Goal: Task Accomplishment & Management: Manage account settings

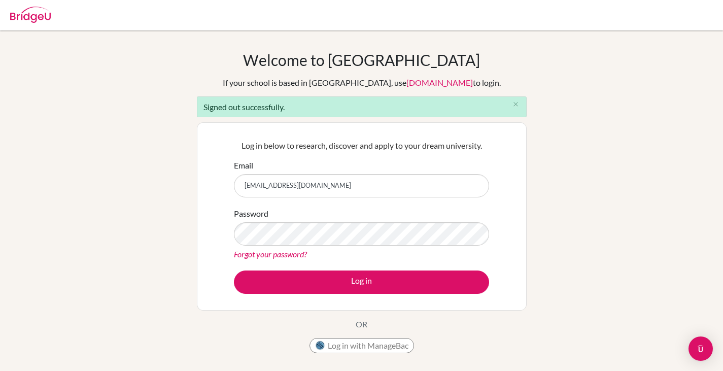
type input "[EMAIL_ADDRESS][DOMAIN_NAME]"
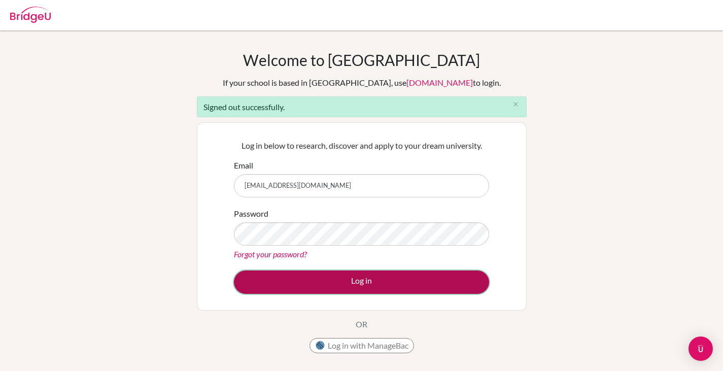
click at [332, 278] on button "Log in" at bounding box center [361, 281] width 255 height 23
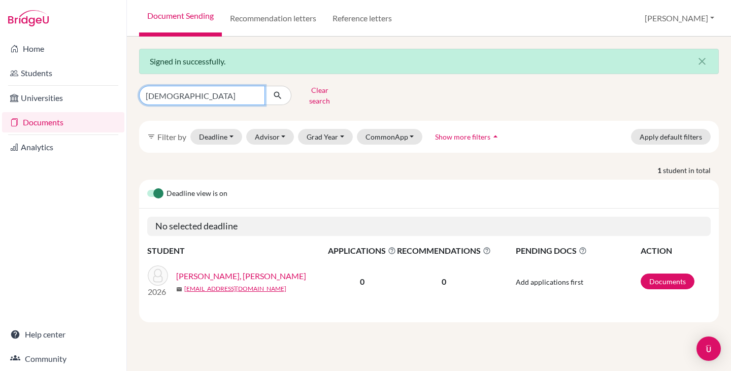
drag, startPoint x: 189, startPoint y: 89, endPoint x: 118, endPoint y: 87, distance: 71.1
click at [118, 87] on div "Home Students Universities Documents Analytics Help center Community Document S…" at bounding box center [365, 185] width 731 height 371
type input "matheus"
click button "submit" at bounding box center [277, 95] width 27 height 19
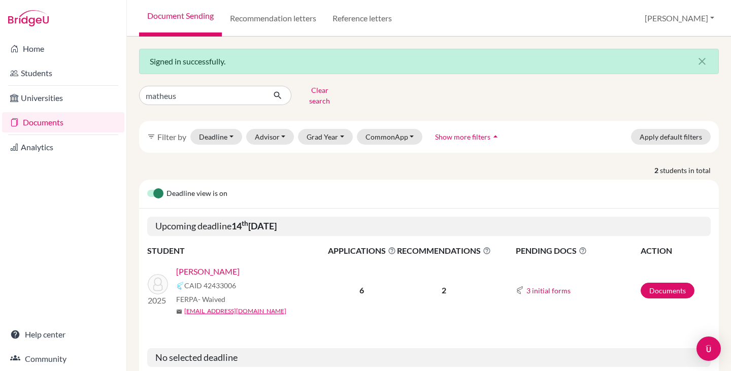
click at [217, 265] on link "[PERSON_NAME]" at bounding box center [207, 271] width 63 height 12
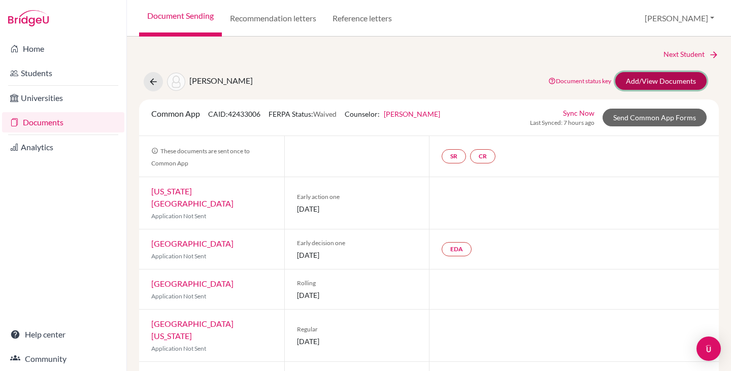
click at [647, 81] on link "Add/View Documents" at bounding box center [660, 81] width 91 height 18
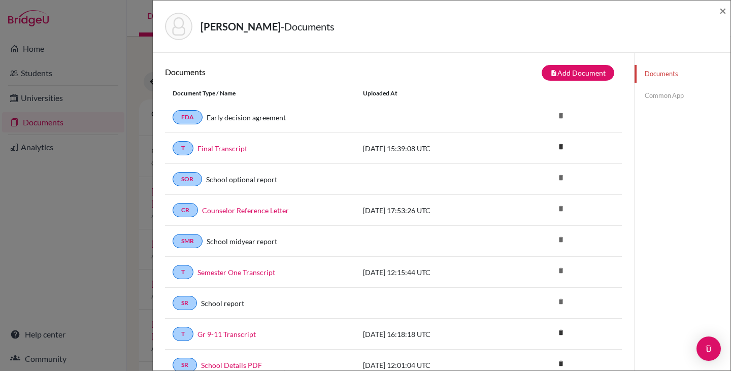
click at [663, 89] on link "Common App" at bounding box center [682, 96] width 96 height 18
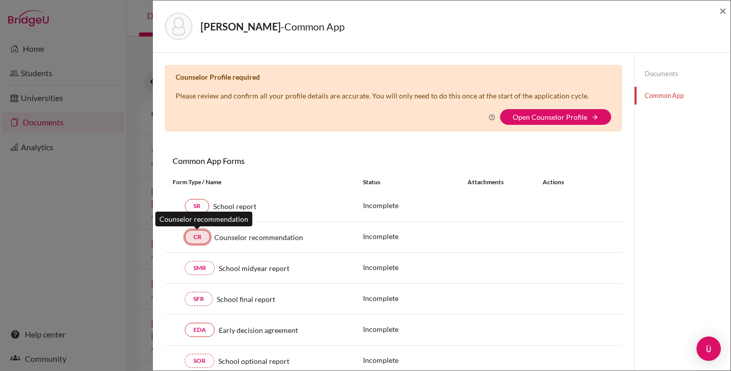
click at [193, 237] on link "CR" at bounding box center [197, 237] width 25 height 14
click at [195, 236] on link "CR" at bounding box center [197, 237] width 25 height 14
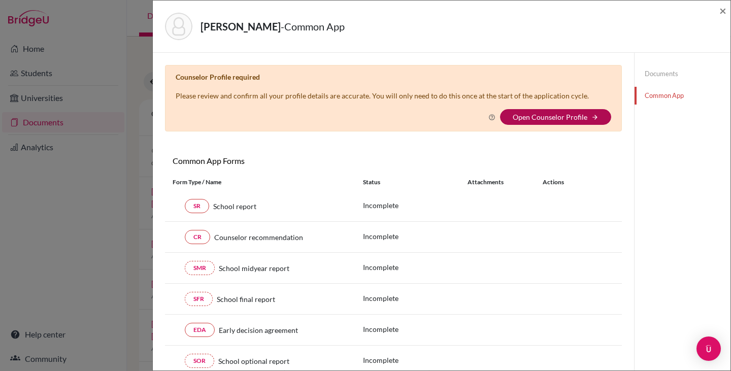
click at [546, 117] on link "Open Counselor Profile" at bounding box center [550, 117] width 75 height 9
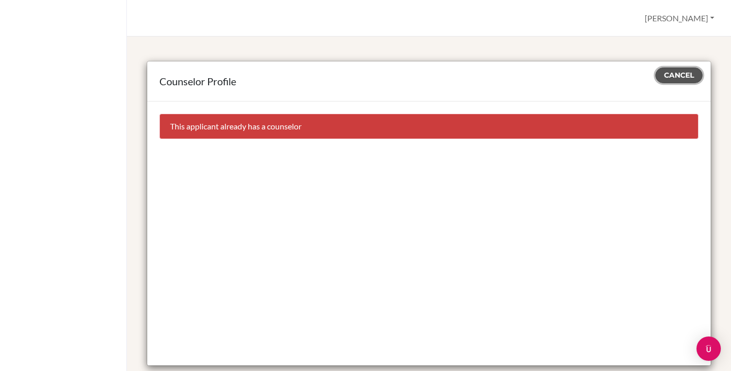
click at [664, 74] on span "Cancel" at bounding box center [679, 75] width 30 height 9
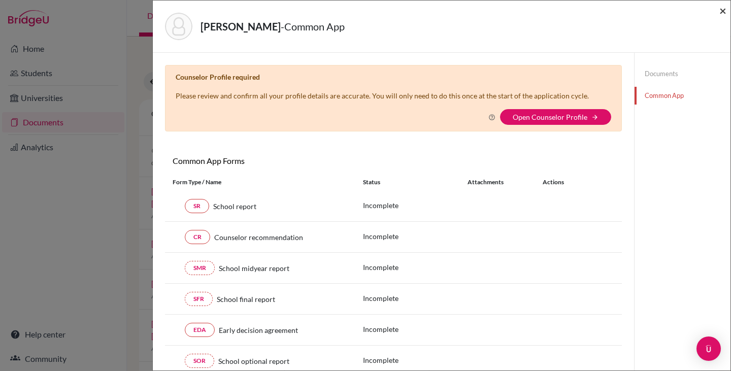
click at [721, 8] on span "×" at bounding box center [722, 10] width 7 height 15
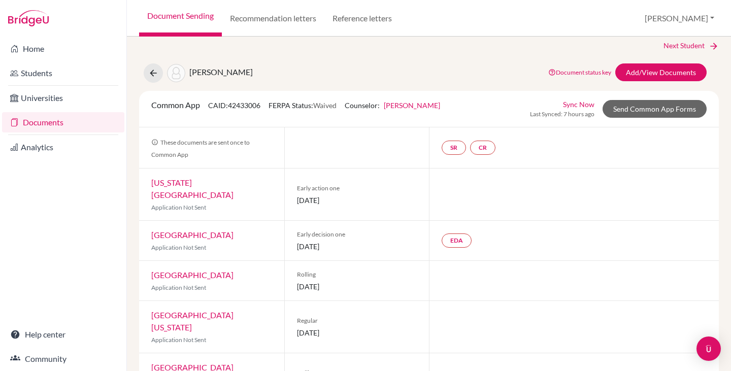
scroll to position [59, 0]
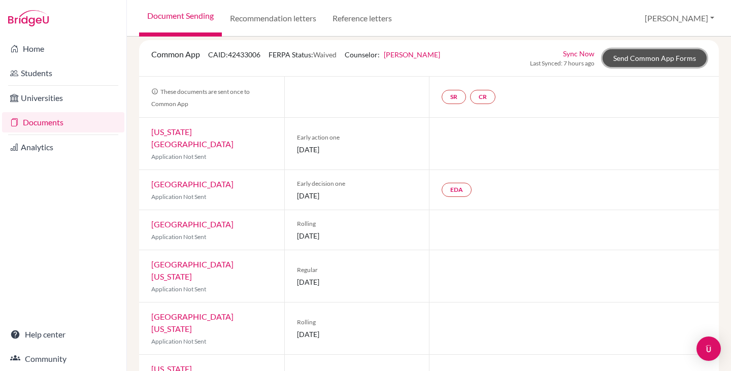
click at [638, 53] on link "Send Common App Forms" at bounding box center [654, 58] width 104 height 18
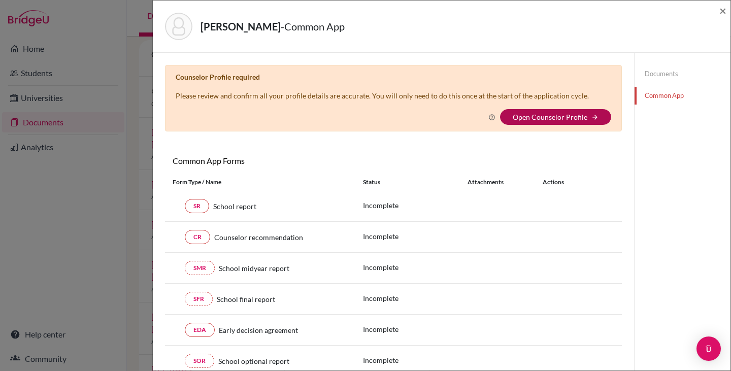
click at [526, 118] on link "Open Counselor Profile" at bounding box center [550, 117] width 75 height 9
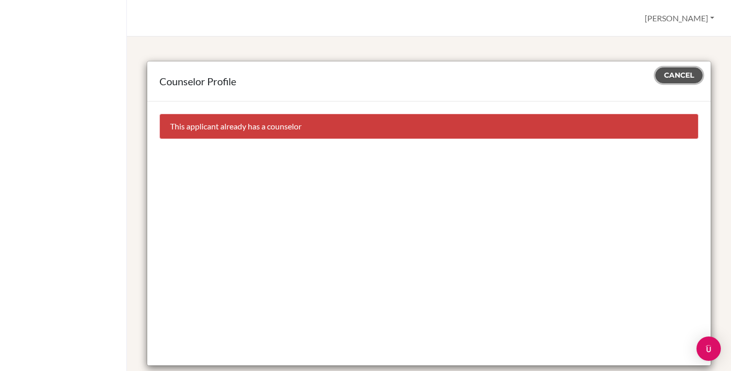
click at [670, 73] on span "Cancel" at bounding box center [679, 75] width 30 height 9
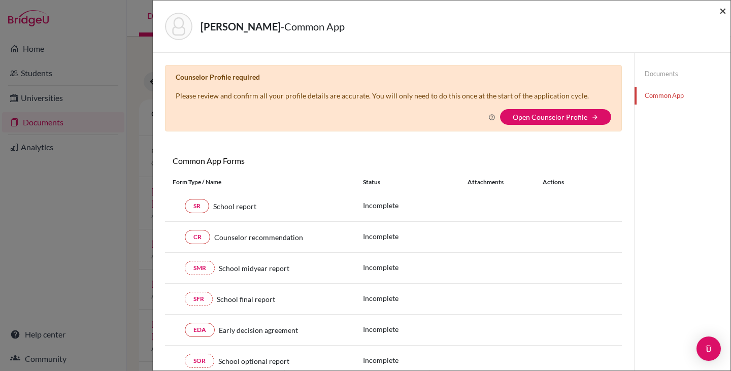
click at [720, 10] on span "×" at bounding box center [722, 10] width 7 height 15
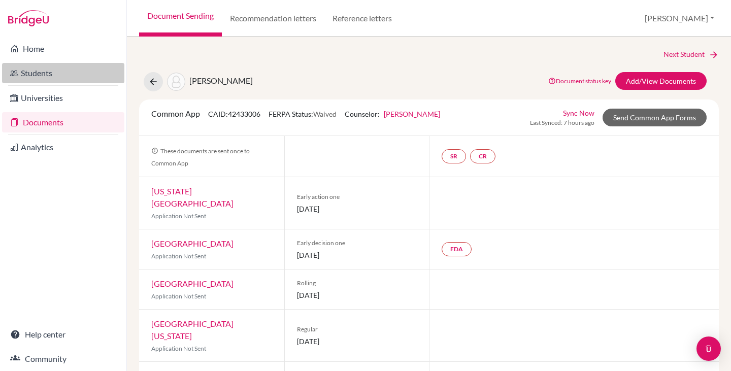
click at [32, 71] on link "Students" at bounding box center [63, 73] width 122 height 20
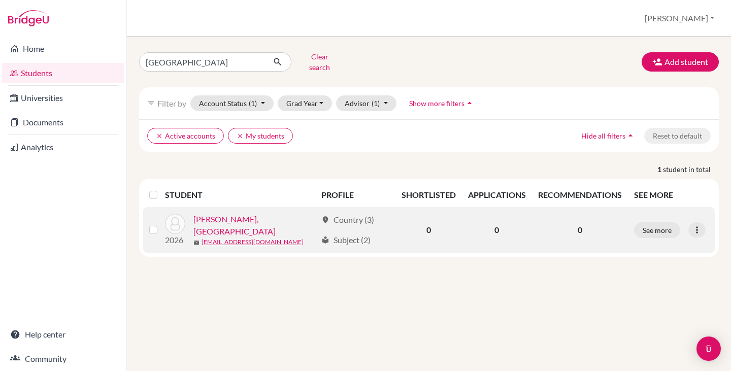
click at [230, 217] on link "Wolff, Lucca" at bounding box center [254, 225] width 123 height 24
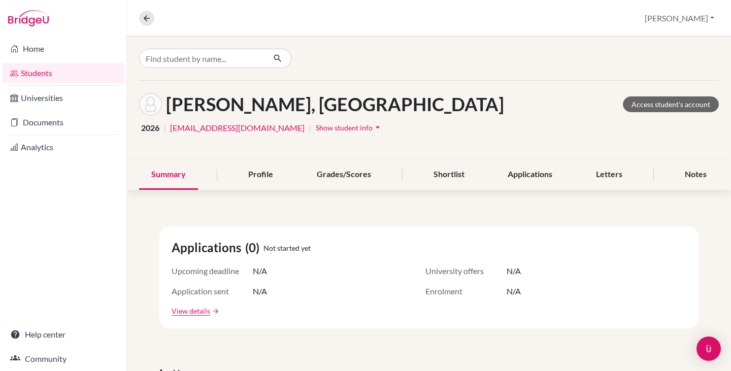
click at [316, 126] on span "Show student info" at bounding box center [344, 127] width 57 height 9
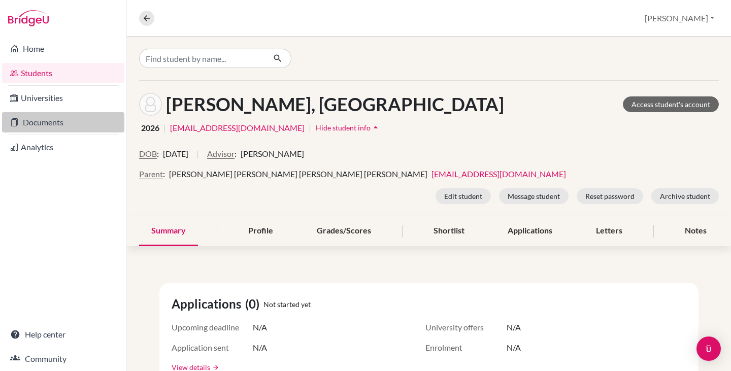
click at [24, 123] on link "Documents" at bounding box center [63, 122] width 122 height 20
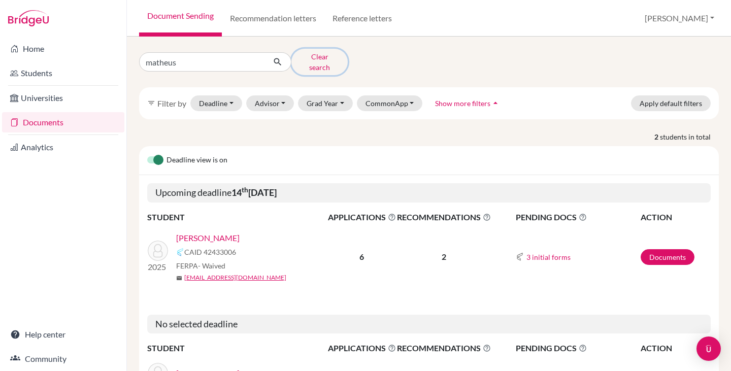
click at [323, 53] on button "Clear search" at bounding box center [319, 62] width 56 height 26
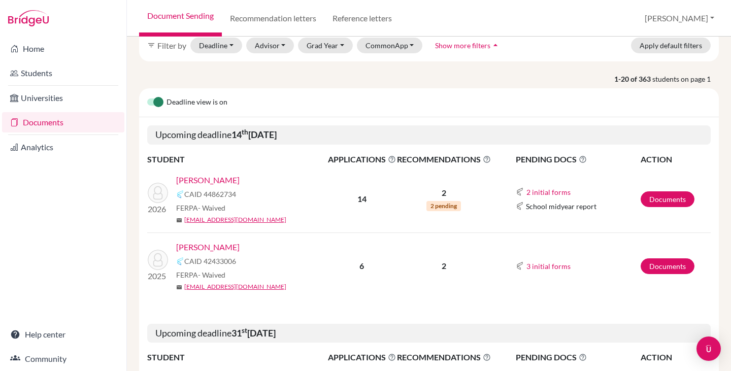
scroll to position [101, 0]
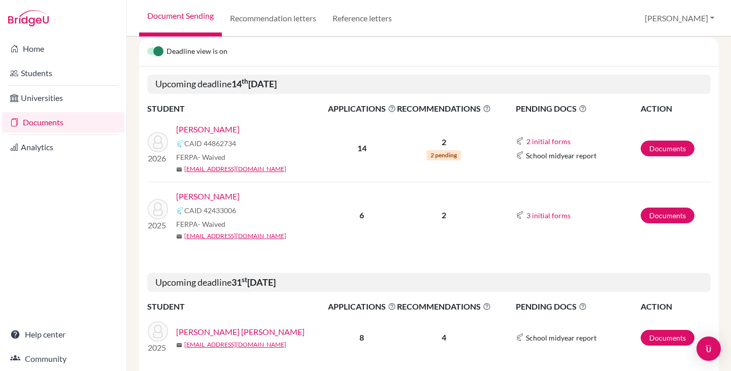
click at [218, 195] on link "[PERSON_NAME]" at bounding box center [207, 196] width 63 height 12
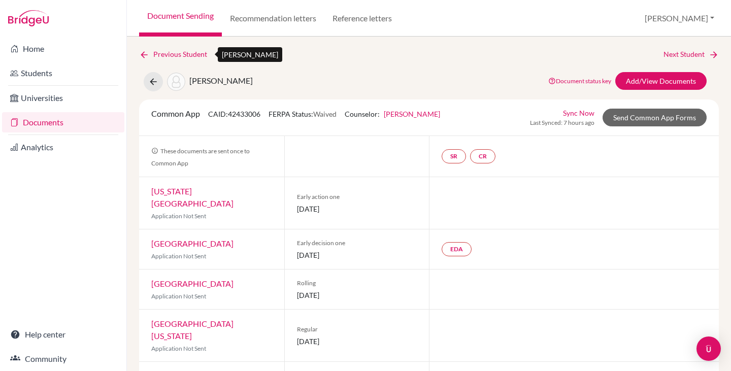
click at [185, 54] on link "Previous Student" at bounding box center [177, 54] width 76 height 11
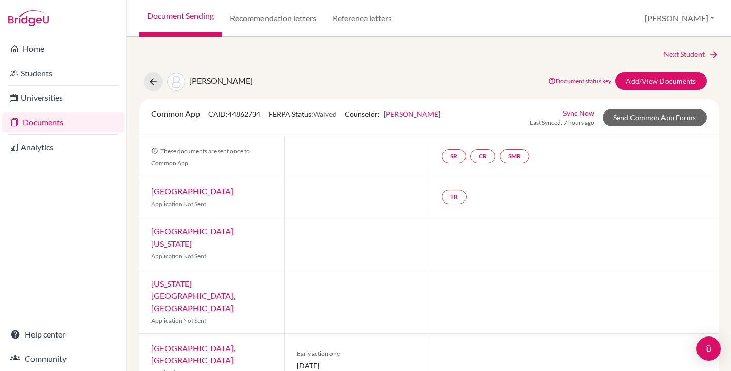
click at [51, 124] on link "Documents" at bounding box center [63, 122] width 122 height 20
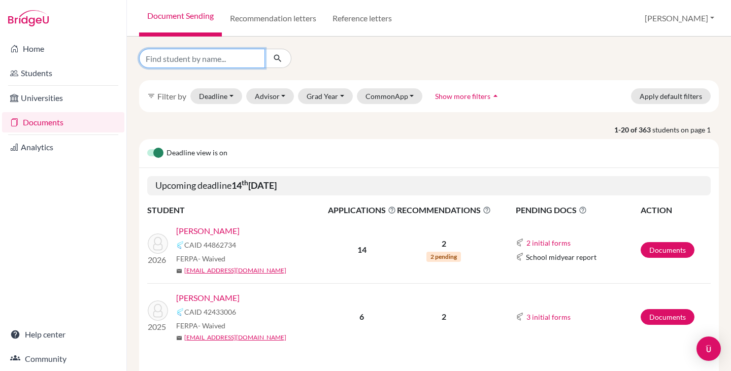
click at [186, 57] on input "Find student by name..." at bounding box center [202, 58] width 126 height 19
type input "thalles"
click button "submit" at bounding box center [277, 58] width 27 height 19
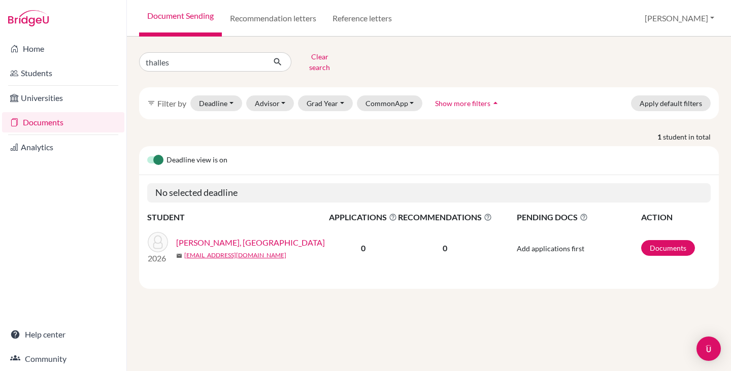
click at [226, 236] on link "Davi Araujo, Thalles" at bounding box center [250, 242] width 149 height 12
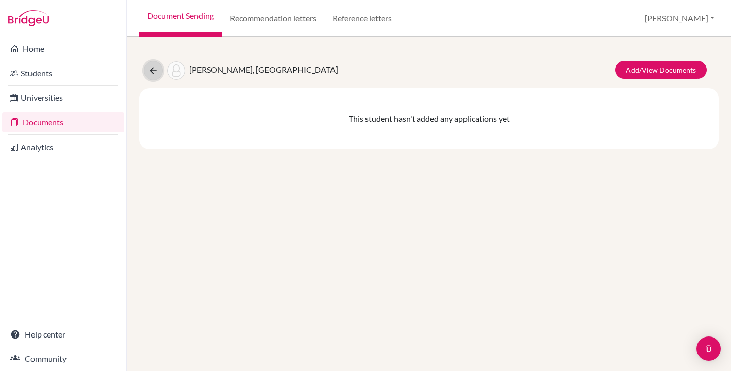
click at [149, 69] on icon at bounding box center [153, 70] width 10 height 10
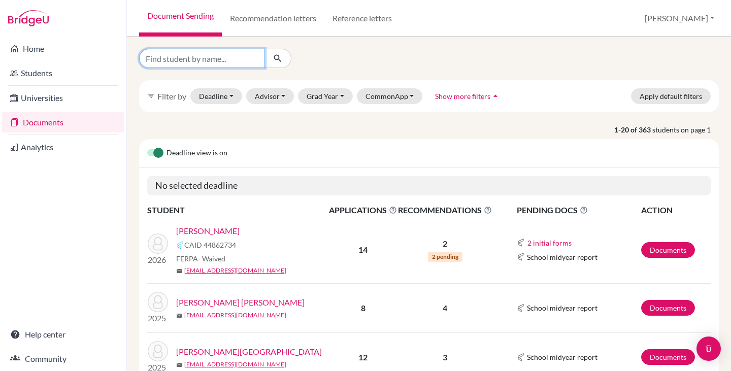
click at [196, 55] on input "Find student by name..." at bounding box center [202, 58] width 126 height 19
type input "ignacio"
click button "submit" at bounding box center [277, 58] width 27 height 19
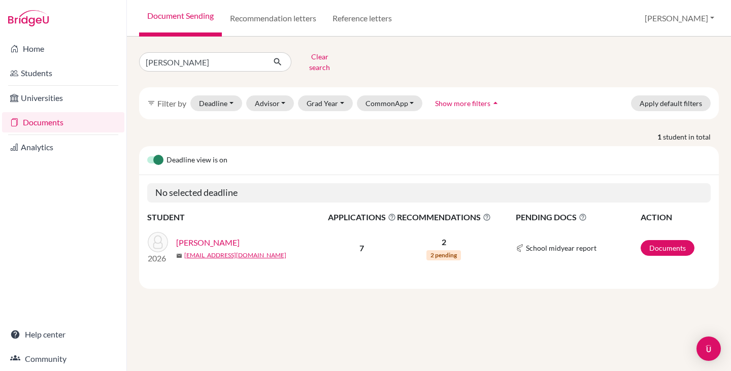
click at [212, 236] on link "Bergallo, Ignacio" at bounding box center [207, 242] width 63 height 12
